Goal: Go to known website: Access a specific website the user already knows

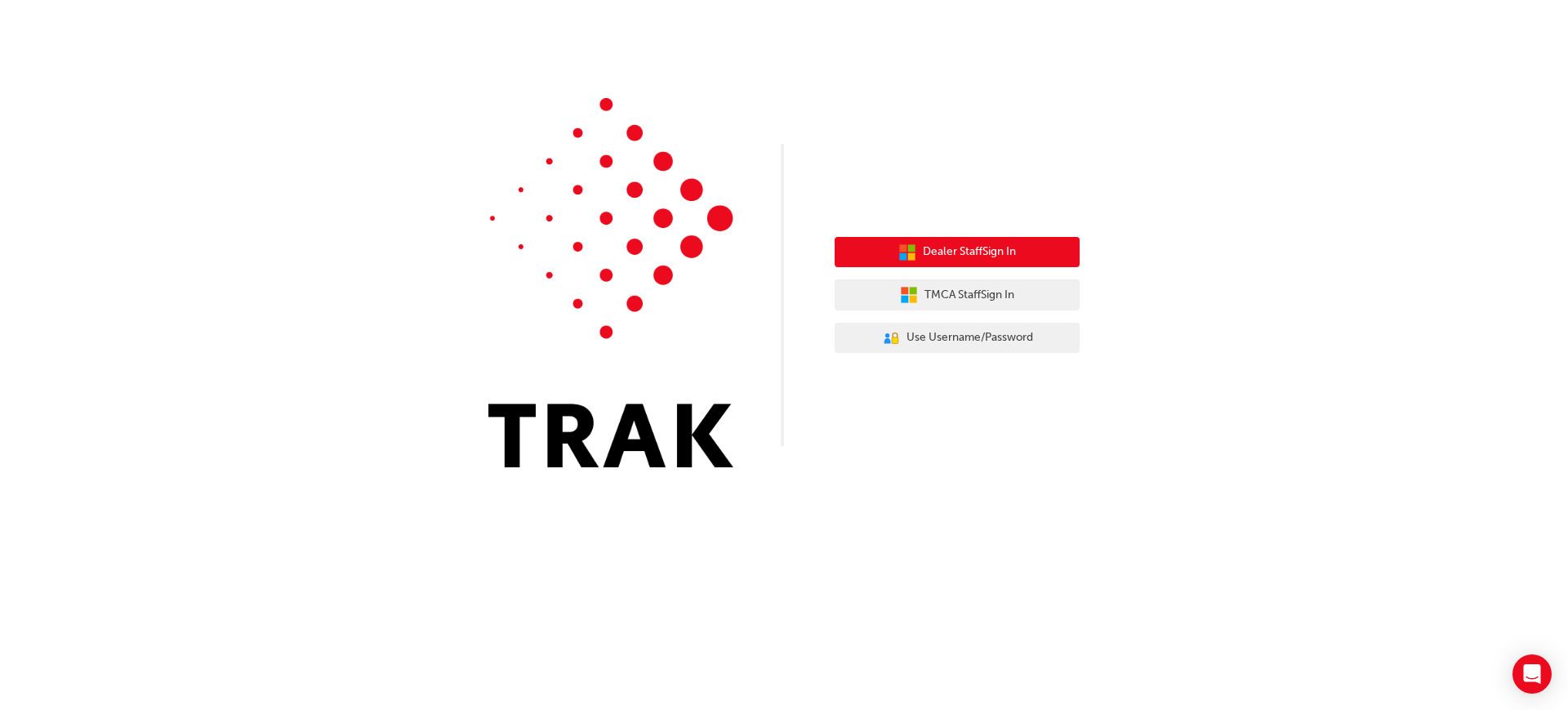
click at [966, 263] on button "Dealer Staff Sign In" at bounding box center [957, 252] width 245 height 31
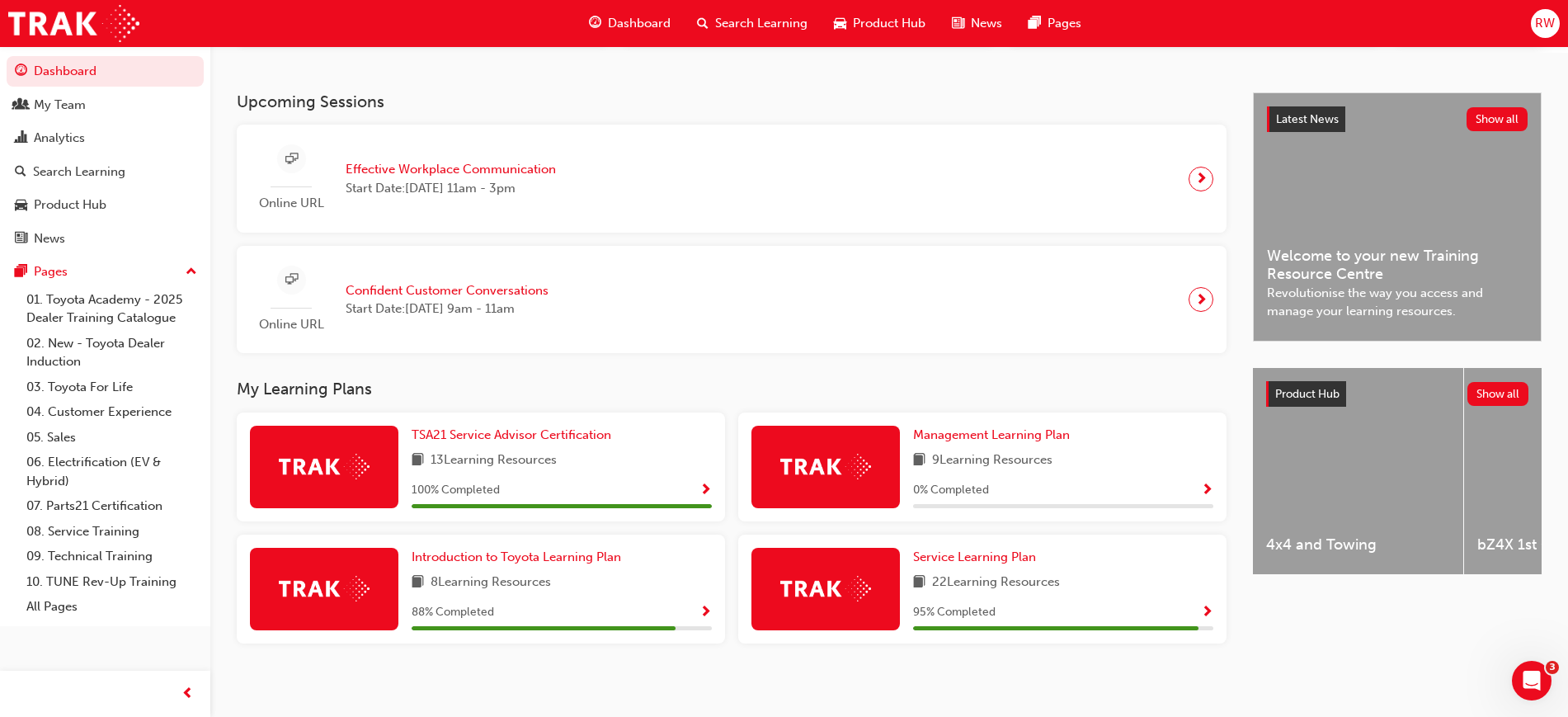
scroll to position [323, 0]
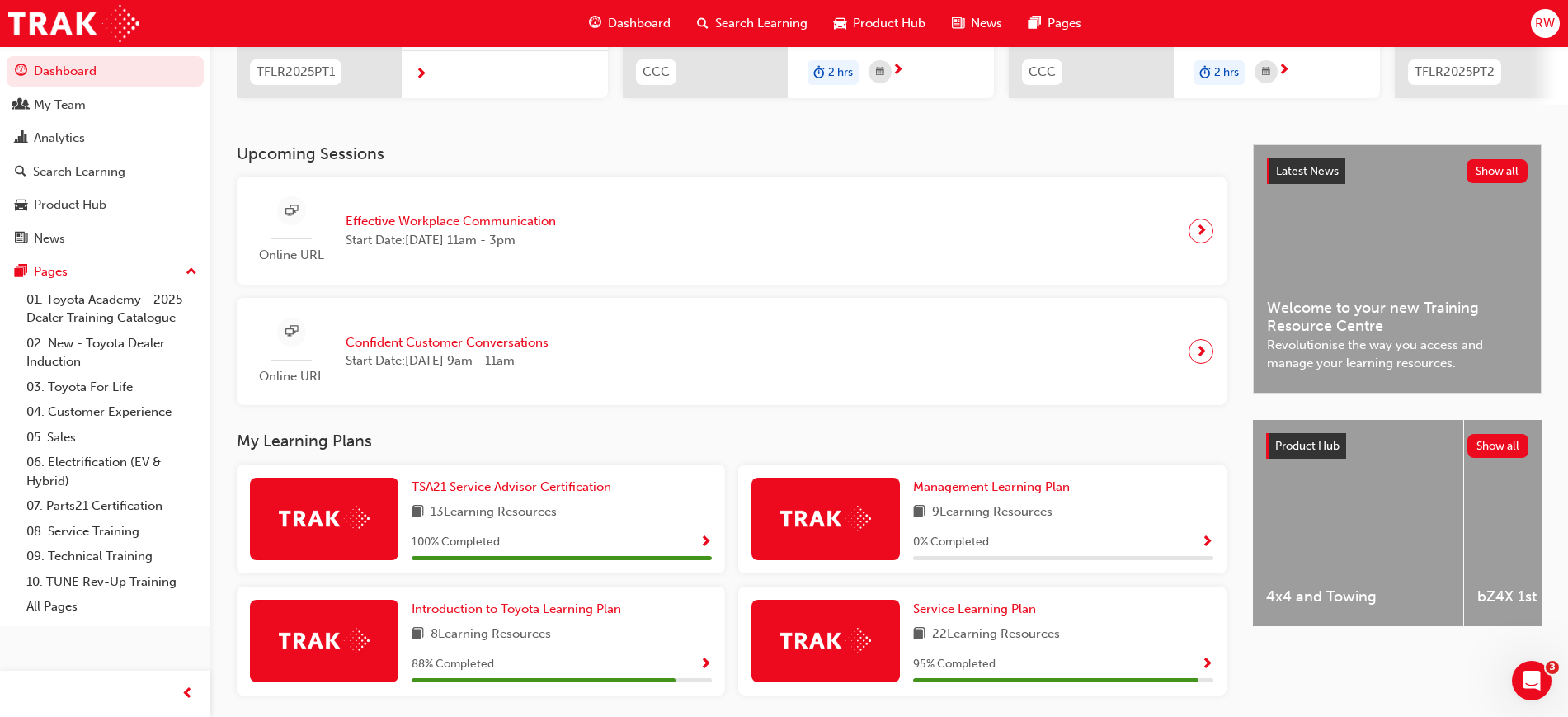
drag, startPoint x: 731, startPoint y: 518, endPoint x: 728, endPoint y: 470, distance: 48.1
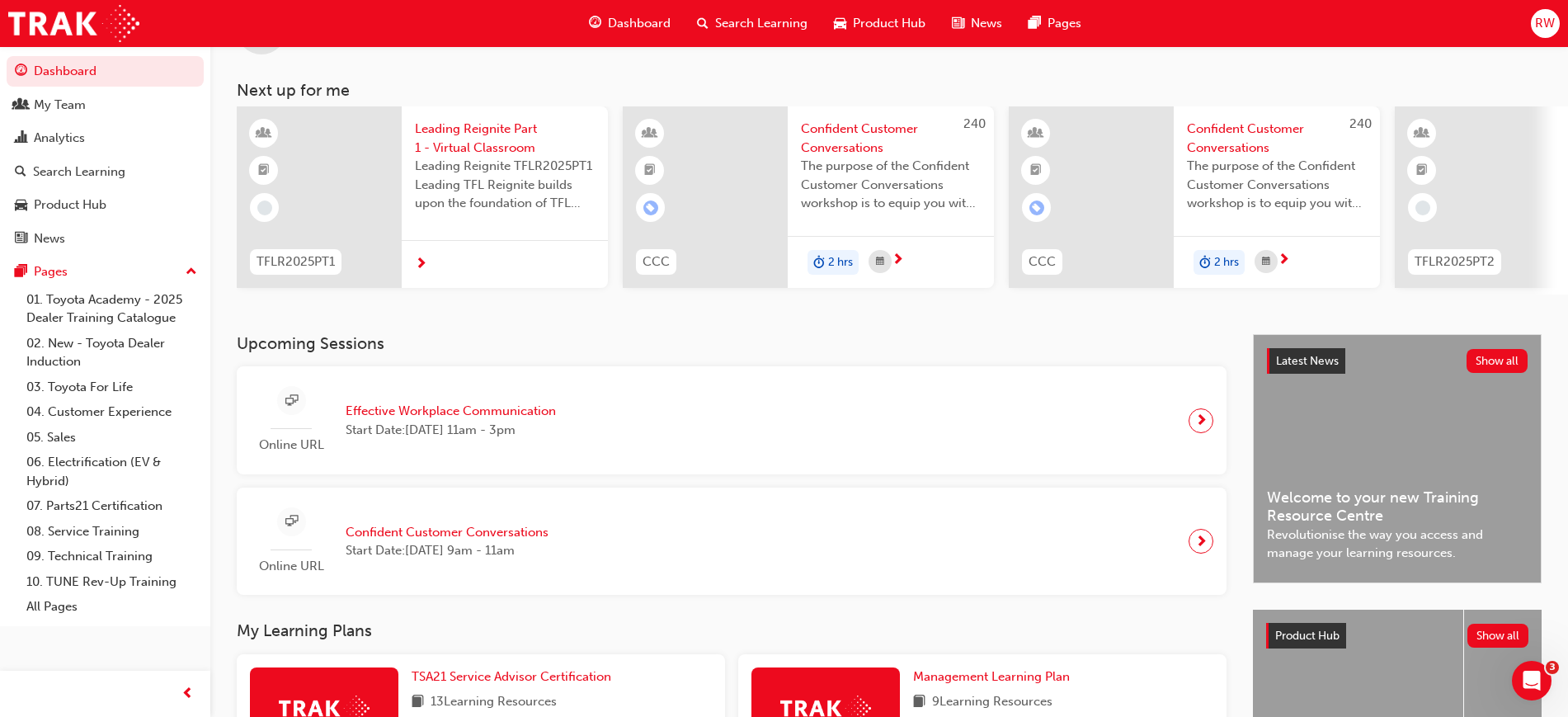
scroll to position [103, 0]
